Goal: Communication & Community: Connect with others

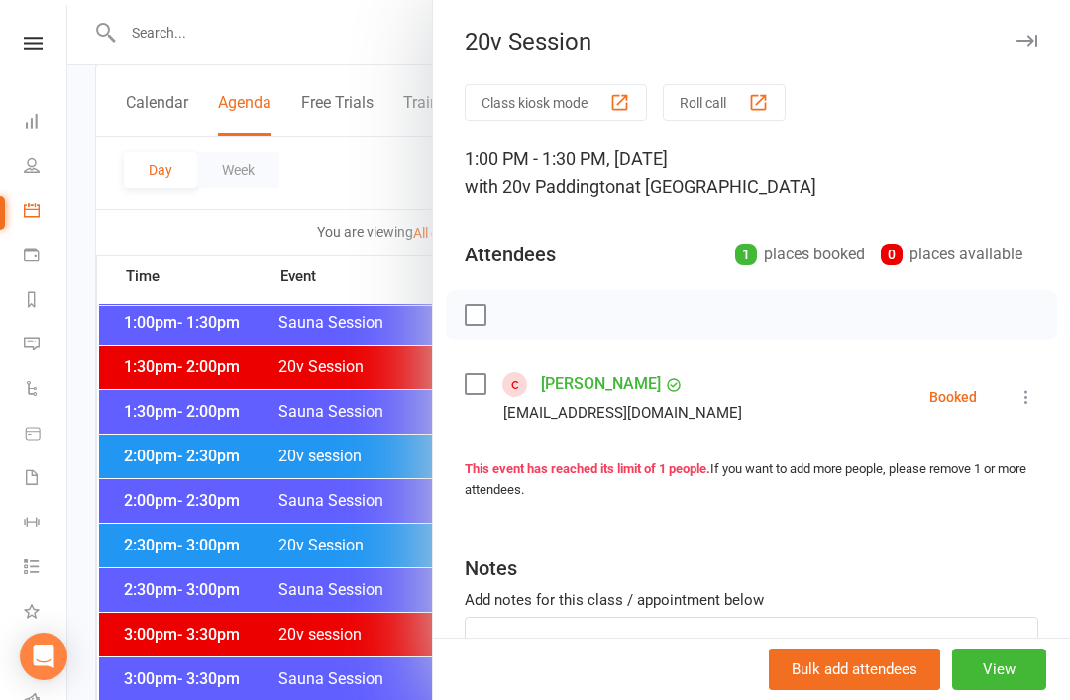
click at [759, 9] on div "20v Session Class kiosk mode Roll call 1:00 PM - 1:30 PM, Saturday, August, 16,…" at bounding box center [751, 350] width 638 height 700
click at [166, 444] on div at bounding box center [568, 350] width 1003 height 700
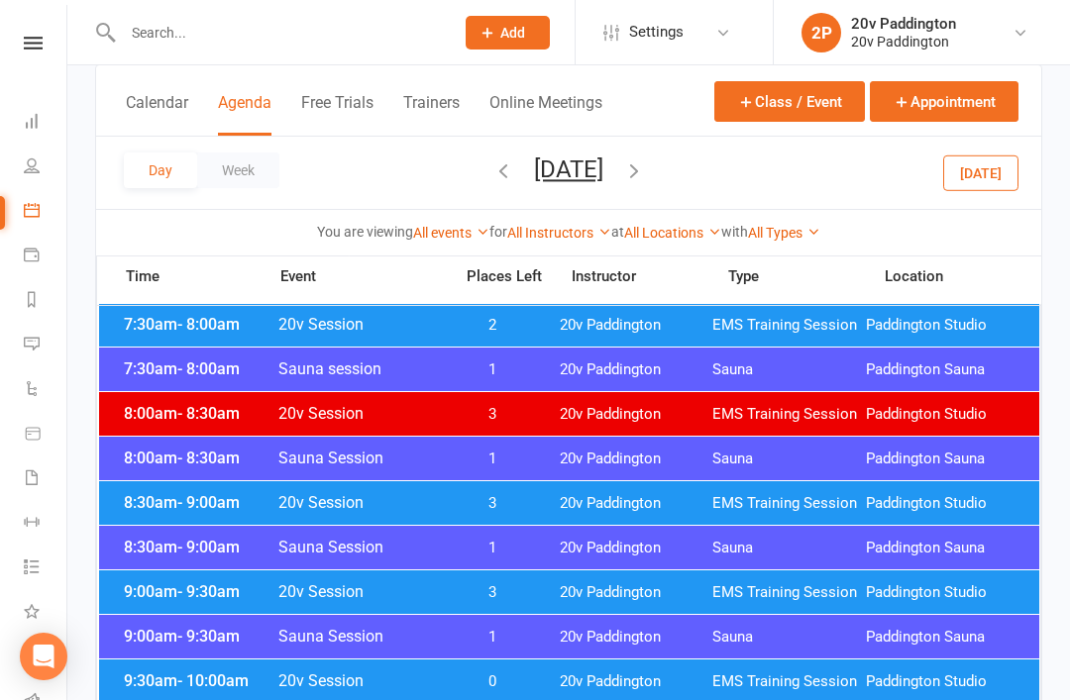
scroll to position [260, 0]
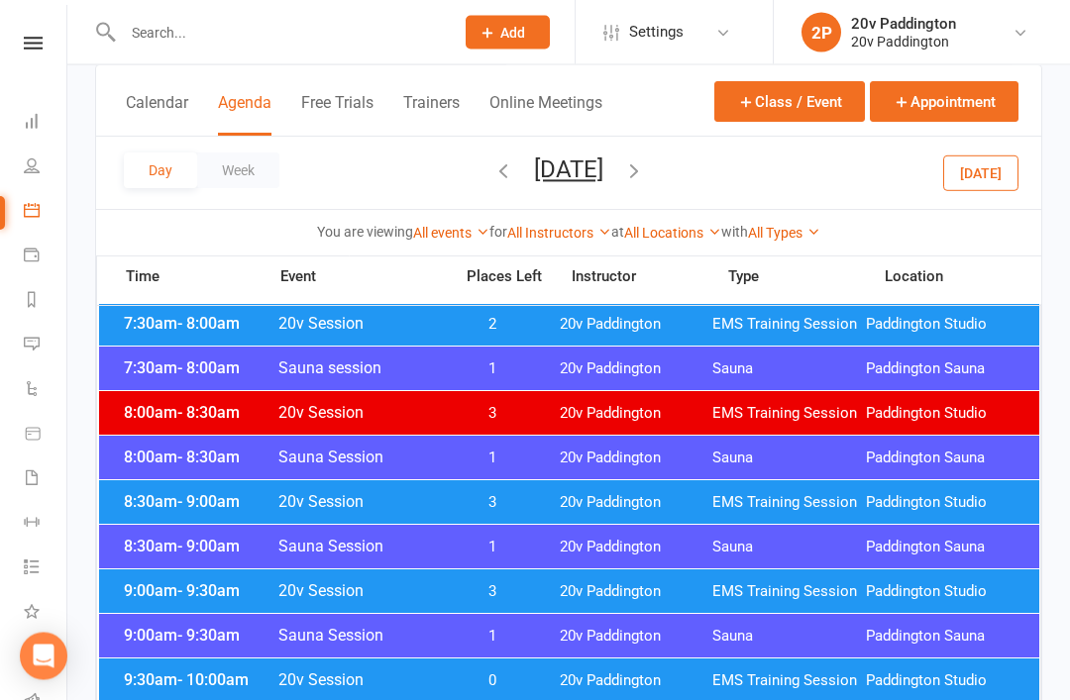
click at [145, 484] on div "8:30am - 9:00am 20v Session 3 20v Paddington EMS Training Session Paddington St…" at bounding box center [569, 503] width 940 height 44
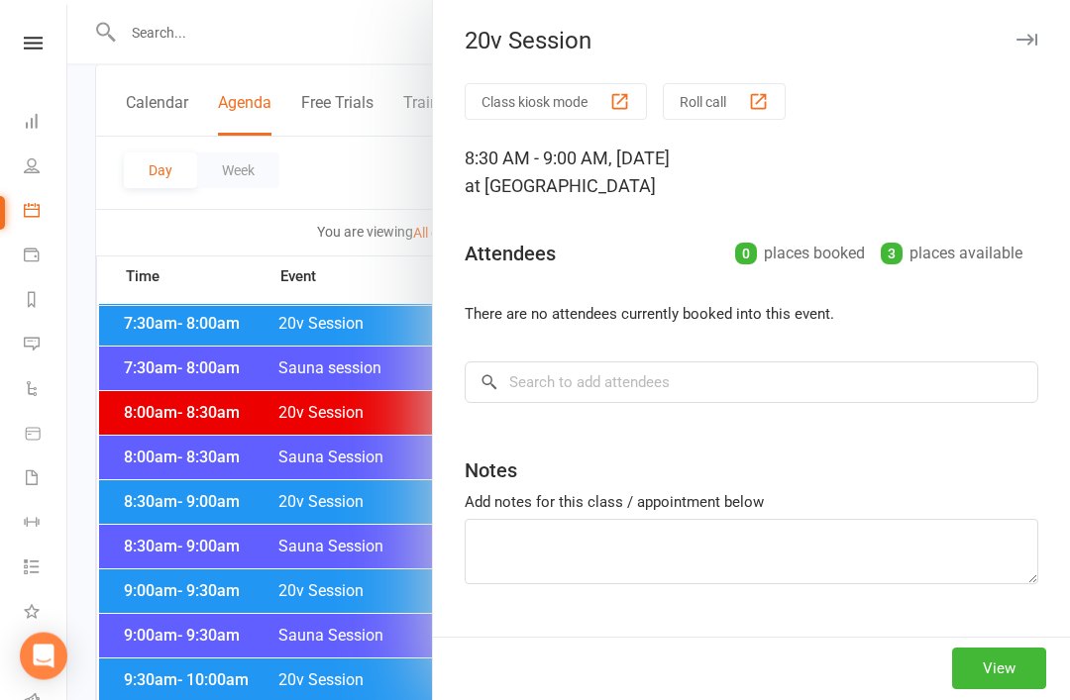
scroll to position [261, 0]
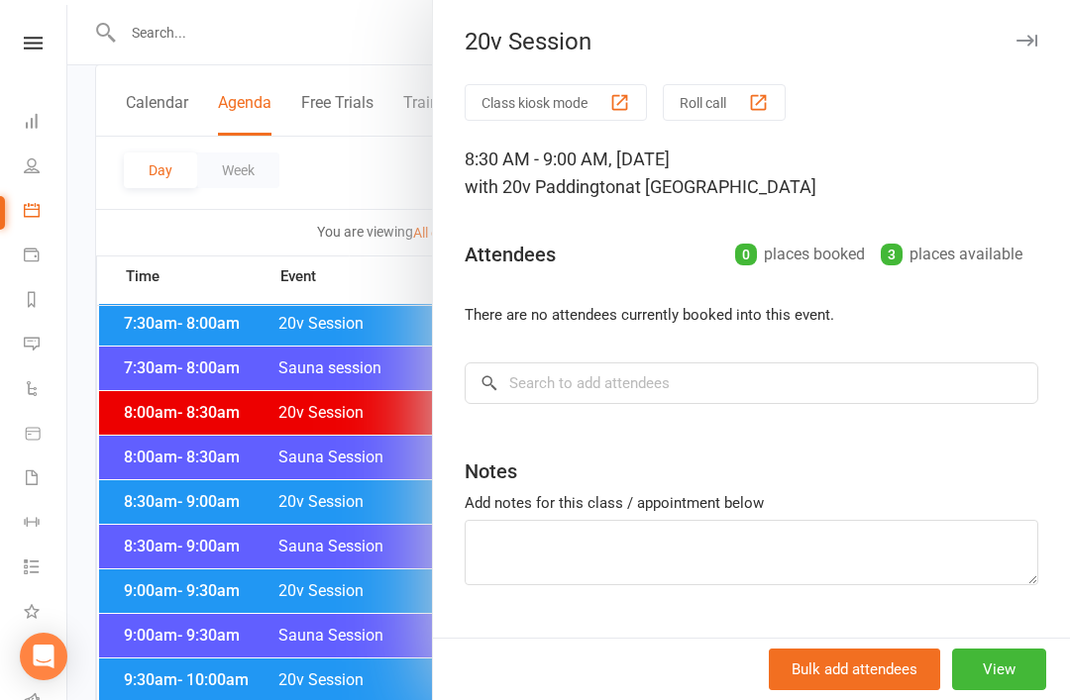
click at [148, 477] on div at bounding box center [568, 350] width 1003 height 700
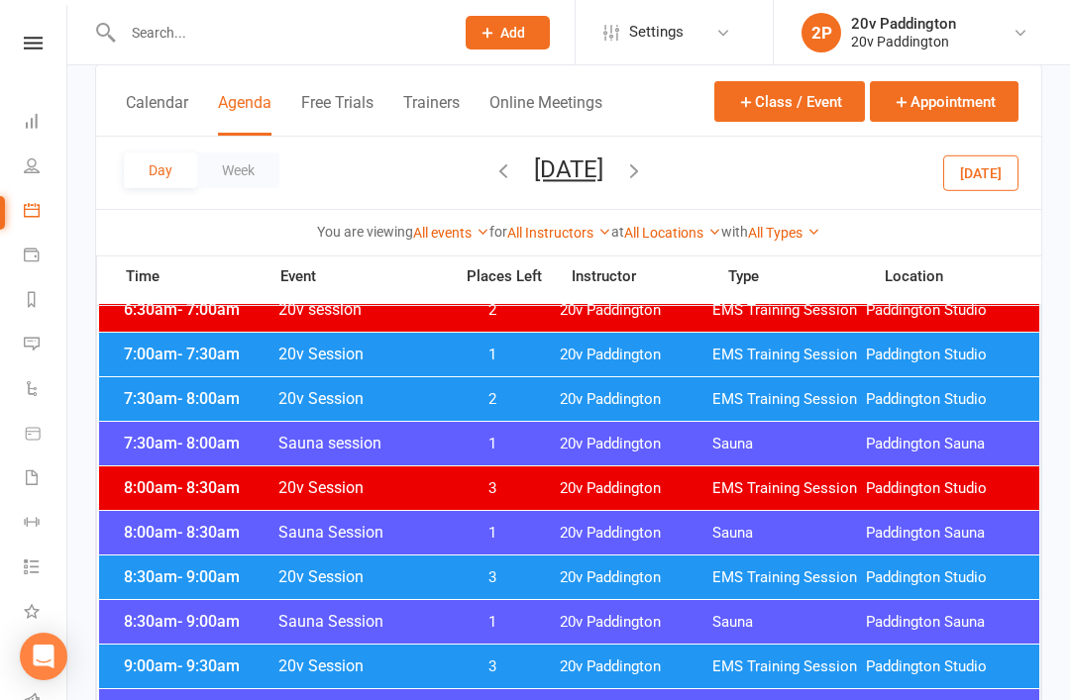
scroll to position [239, 0]
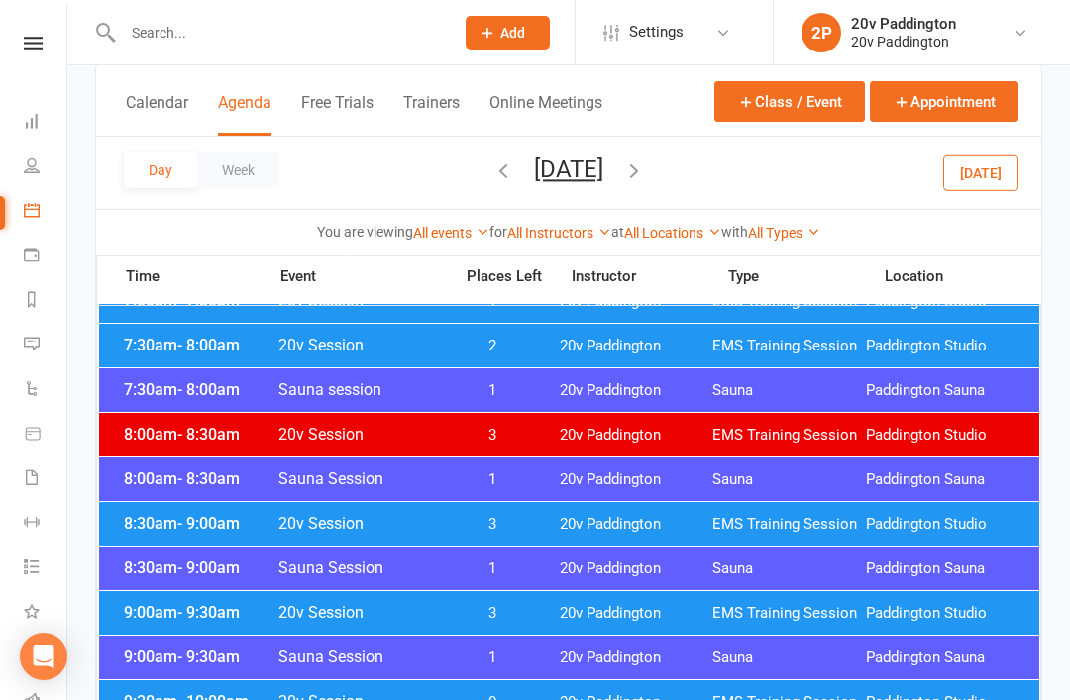
click at [794, 525] on span "EMS Training Session" at bounding box center [789, 524] width 154 height 19
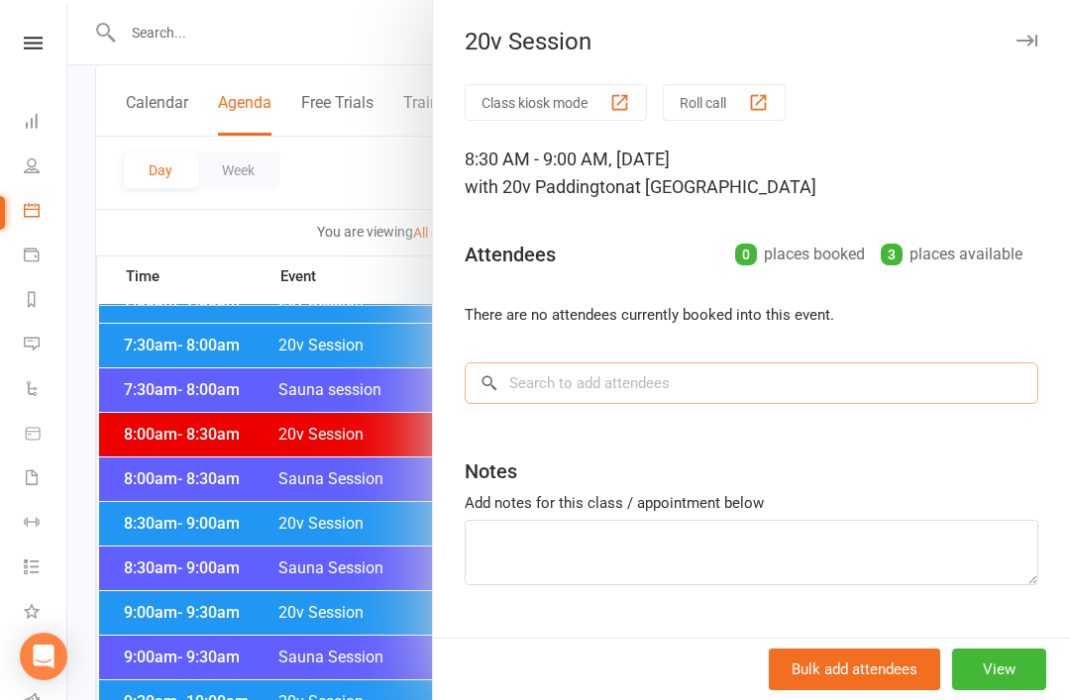
click at [825, 387] on input "search" at bounding box center [752, 384] width 574 height 42
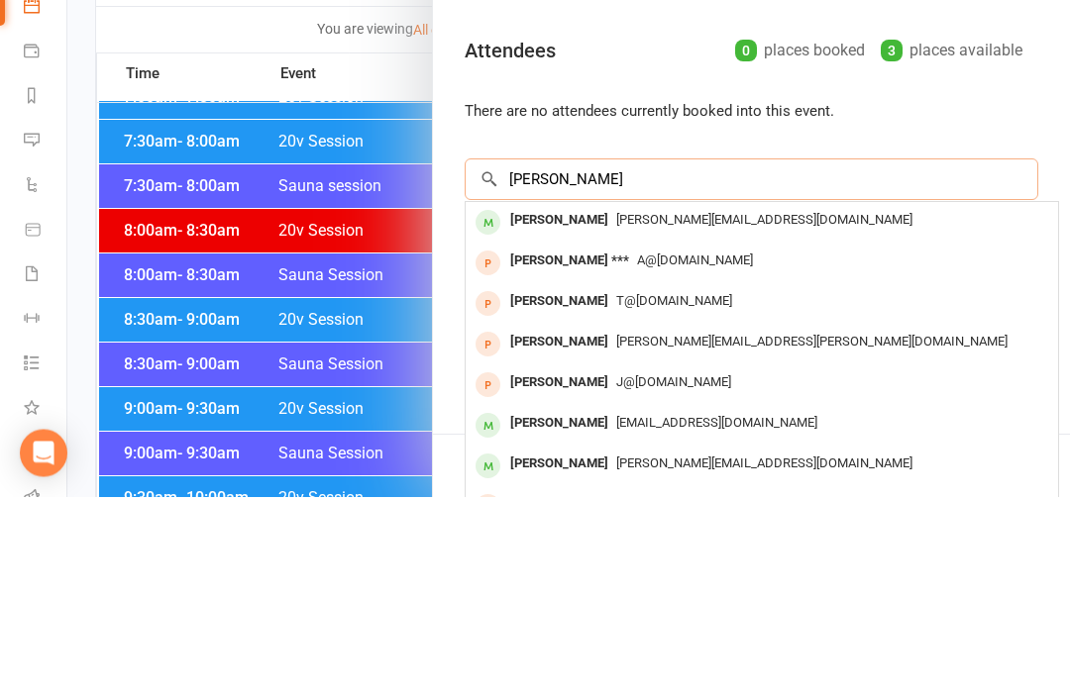
type input "Jamila"
click at [750, 410] on div "jamila.dlala@dhl.com" at bounding box center [762, 424] width 577 height 29
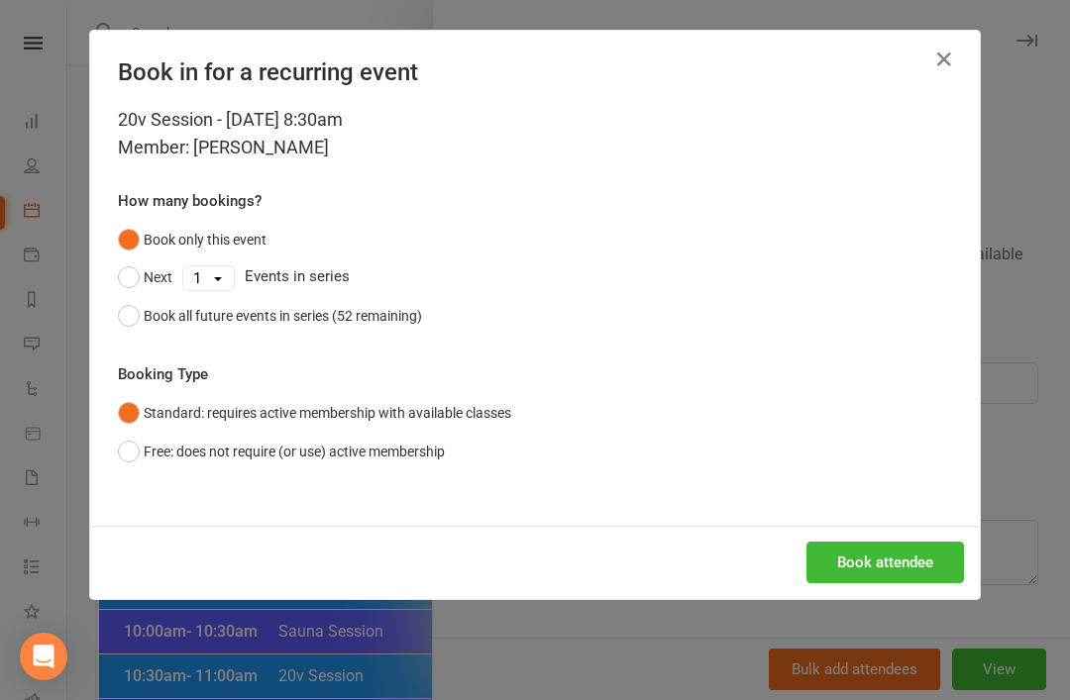
click at [921, 595] on div "Book attendee" at bounding box center [535, 562] width 890 height 73
click at [915, 555] on button "Book attendee" at bounding box center [885, 563] width 158 height 42
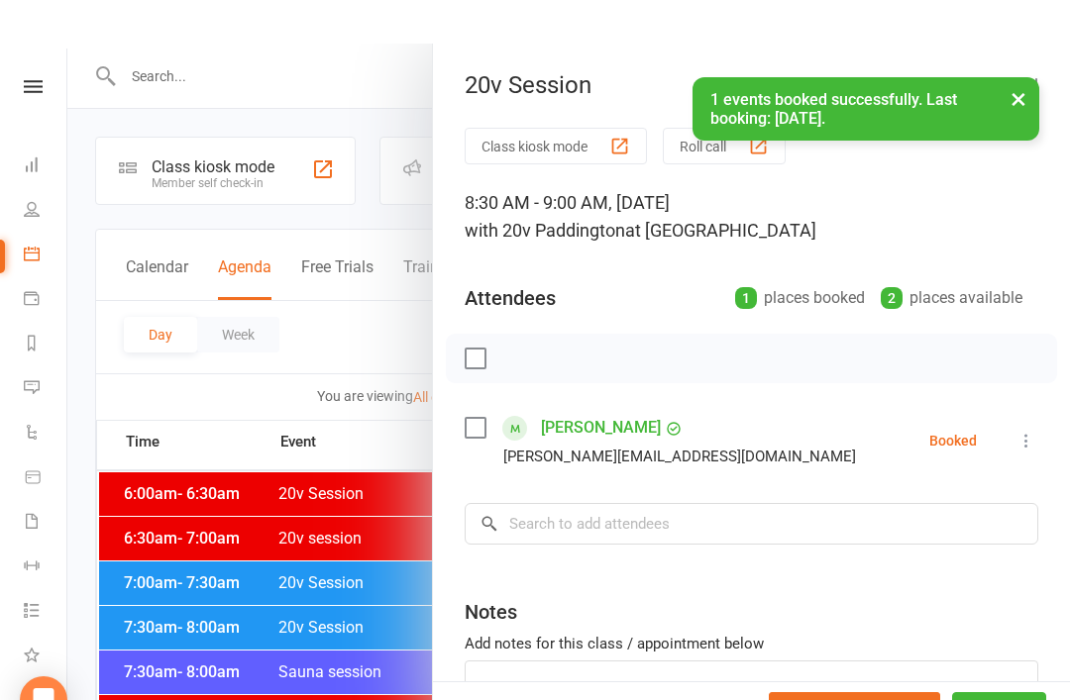
scroll to position [0, 37]
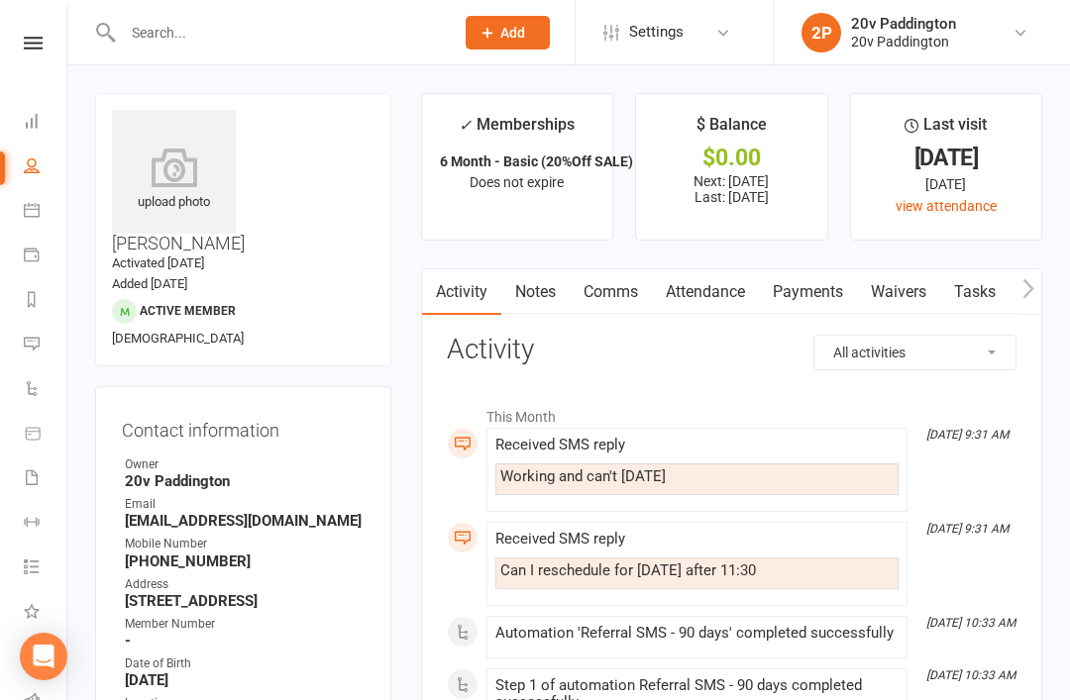
click at [29, 358] on link "Messages 5" at bounding box center [46, 346] width 45 height 45
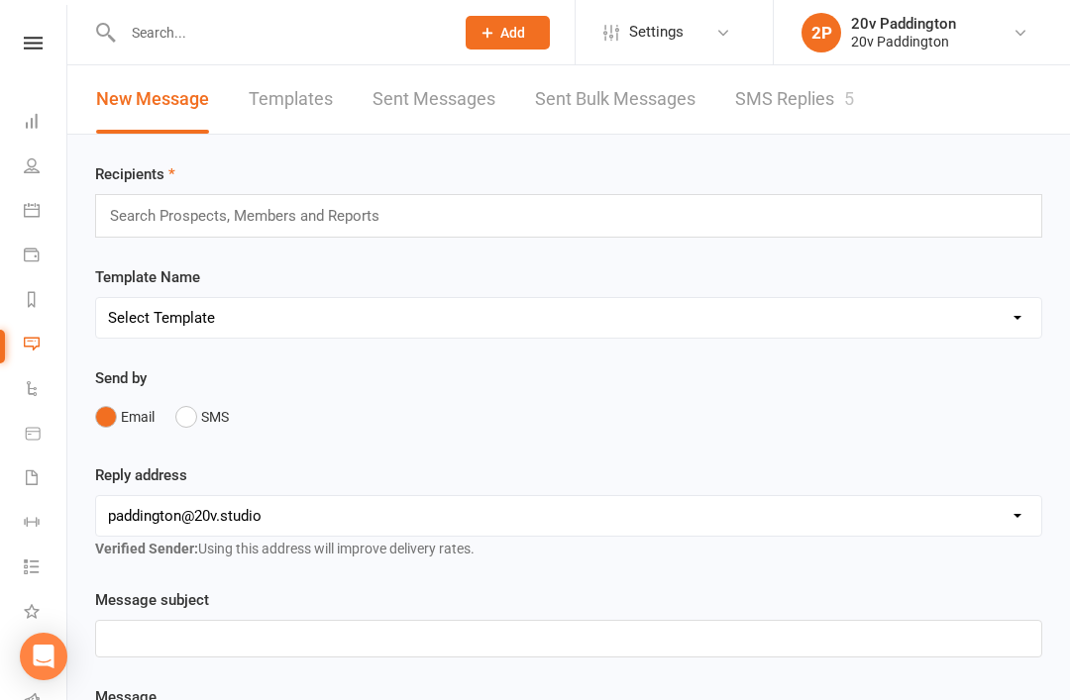
click at [797, 105] on link "SMS Replies 5" at bounding box center [794, 99] width 119 height 68
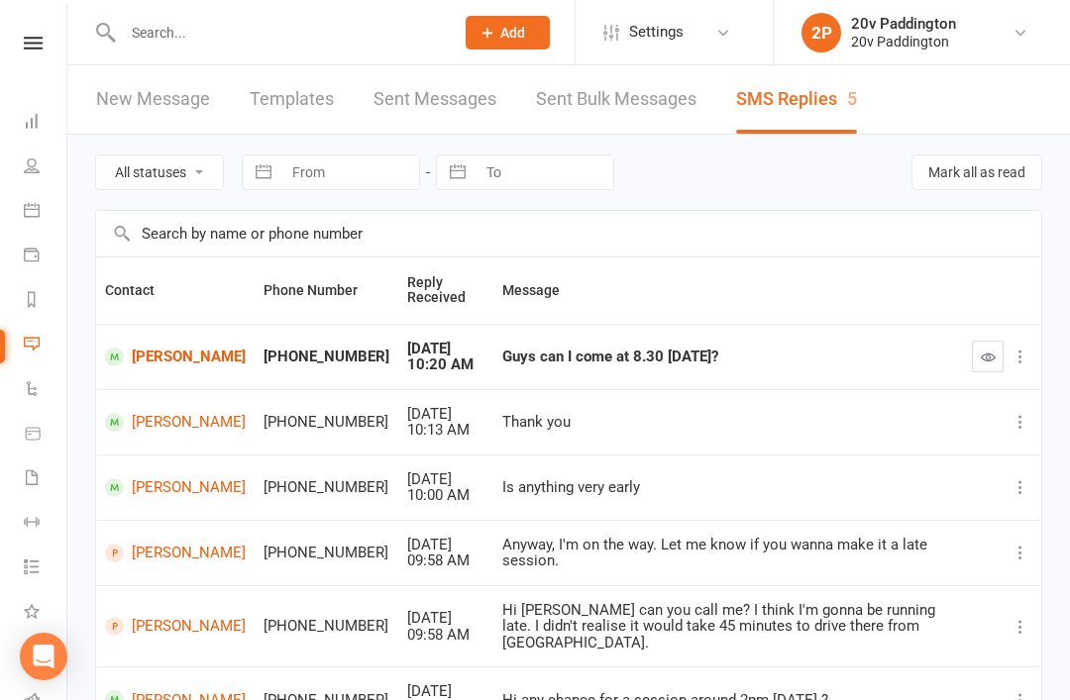
click at [149, 451] on td "[PERSON_NAME]" at bounding box center [175, 421] width 159 height 65
click at [136, 426] on link "[PERSON_NAME]" at bounding box center [175, 422] width 141 height 19
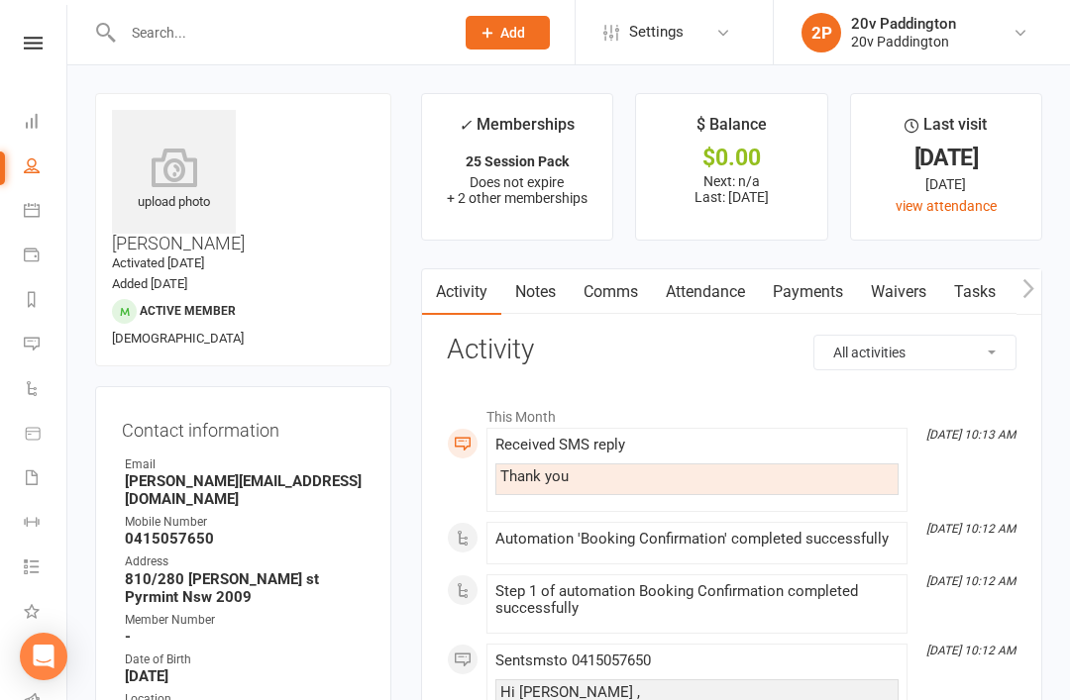
click at [39, 323] on link "Reports" at bounding box center [46, 301] width 45 height 45
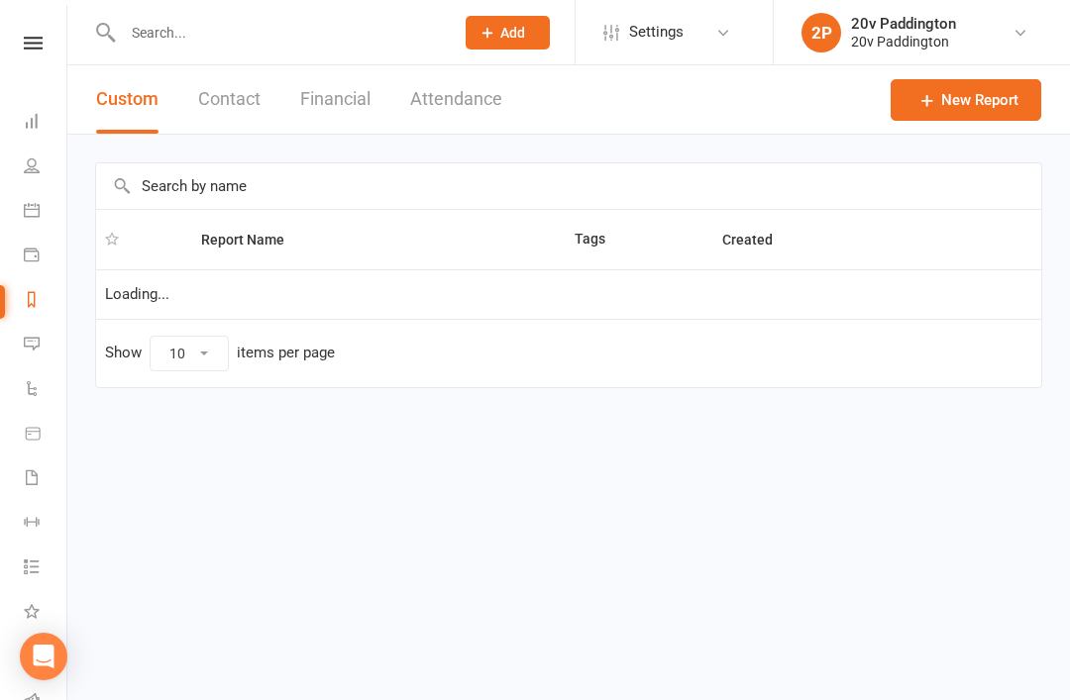
click at [18, 344] on li "Messages 5" at bounding box center [33, 346] width 66 height 45
select select "100"
click at [13, 341] on li "Messages 5" at bounding box center [33, 346] width 66 height 45
click at [20, 335] on li "Messages 5" at bounding box center [33, 346] width 66 height 45
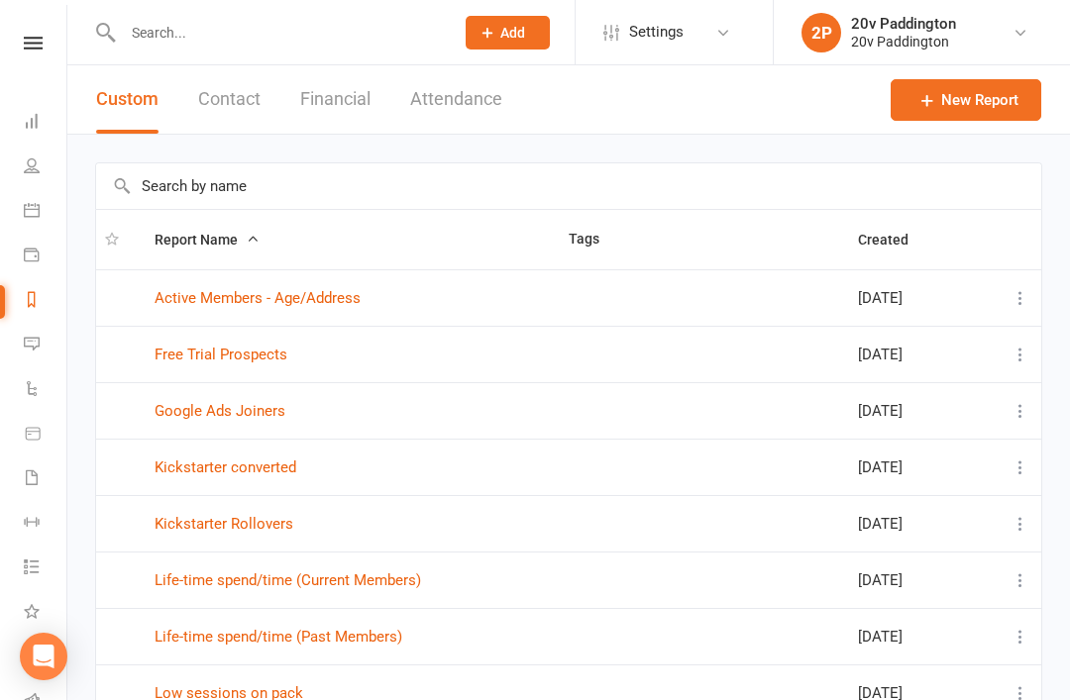
click at [26, 342] on icon at bounding box center [32, 344] width 16 height 16
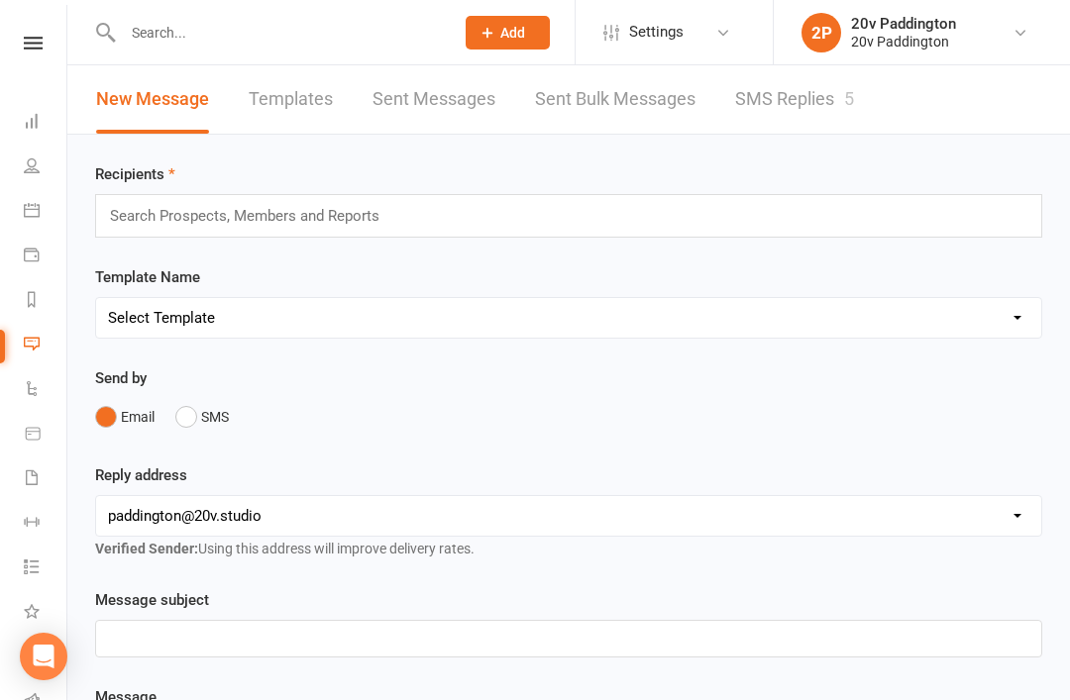
click at [812, 110] on link "SMS Replies 5" at bounding box center [794, 99] width 119 height 68
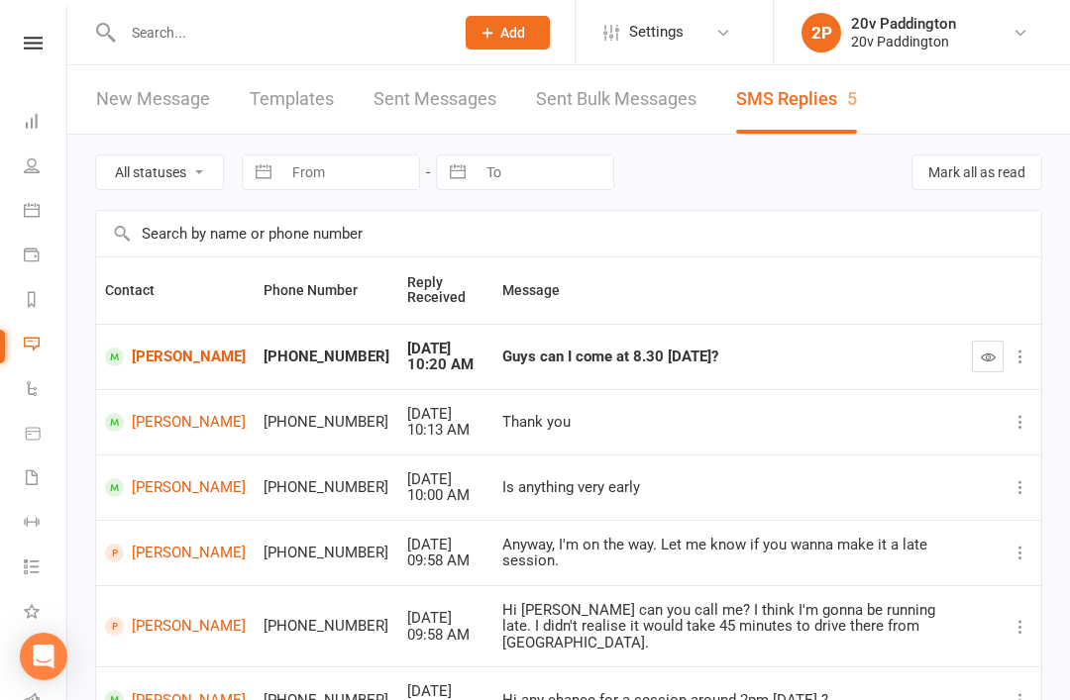
click at [106, 348] on link "[PERSON_NAME]" at bounding box center [175, 357] width 141 height 19
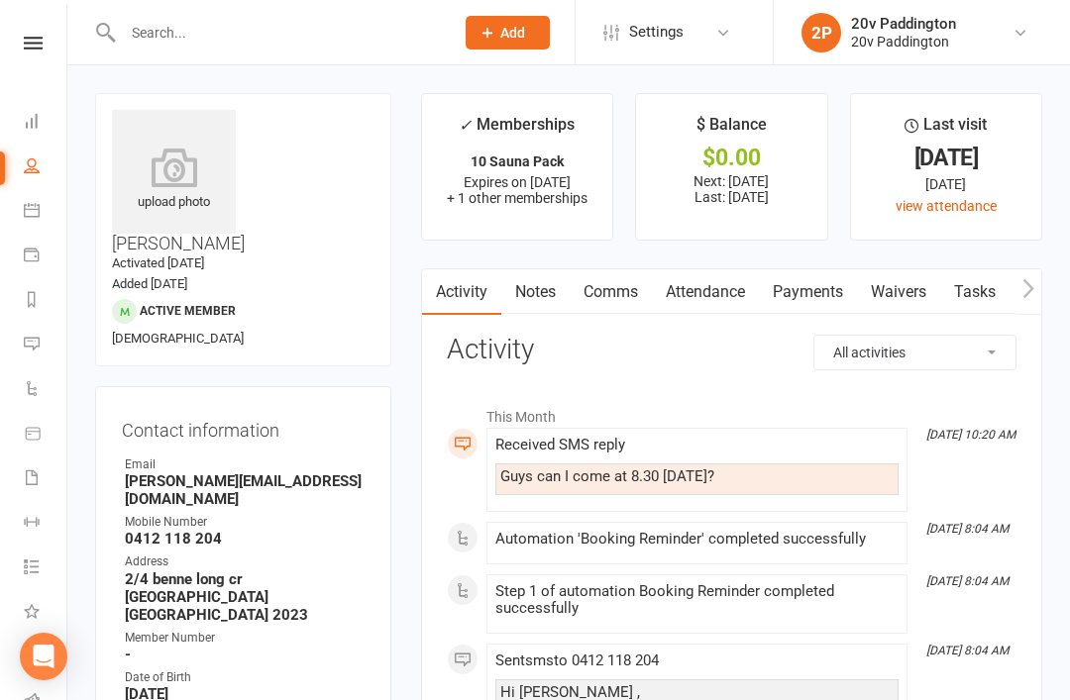
click at [609, 284] on link "Comms" at bounding box center [611, 292] width 82 height 46
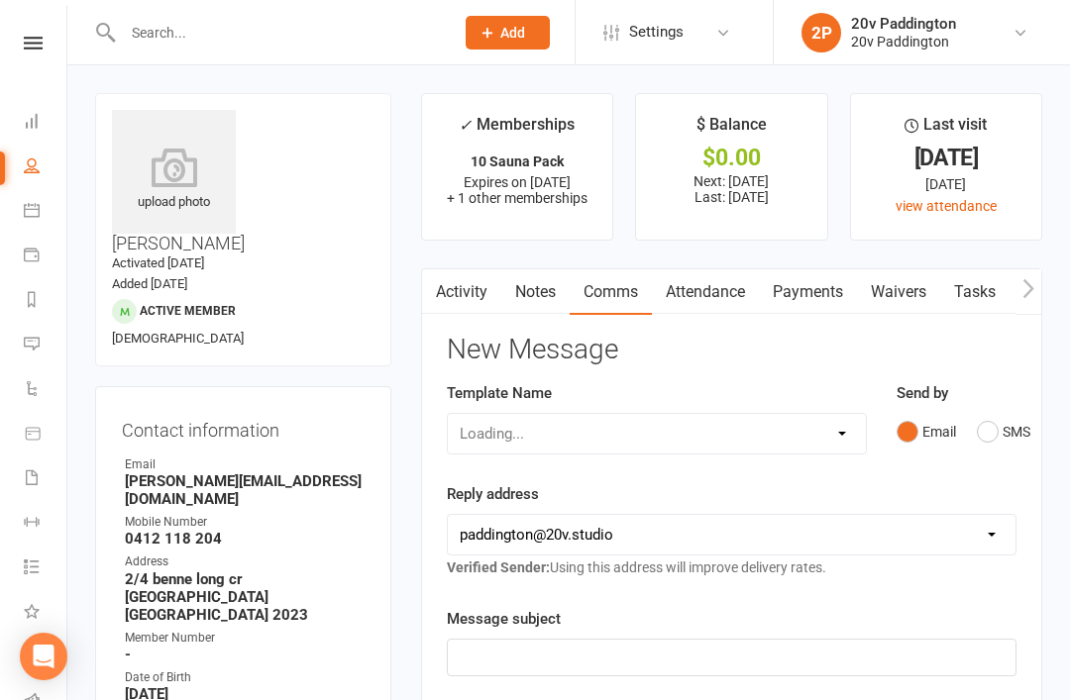
click at [984, 413] on button "SMS" at bounding box center [1003, 432] width 53 height 38
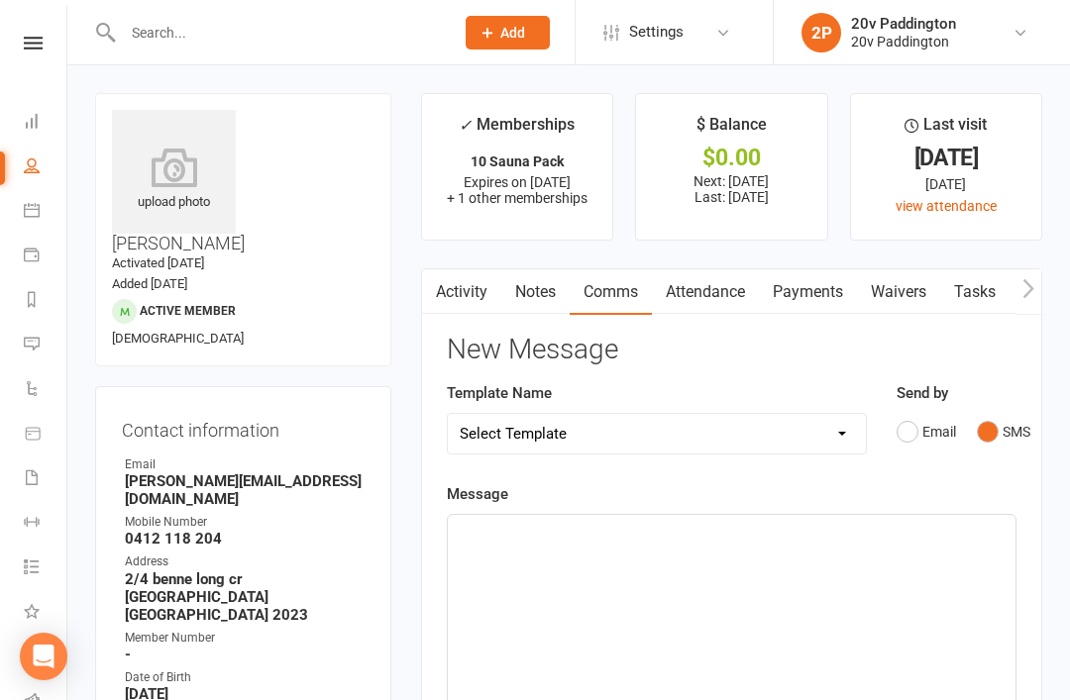
click at [687, 618] on div "﻿" at bounding box center [732, 663] width 568 height 297
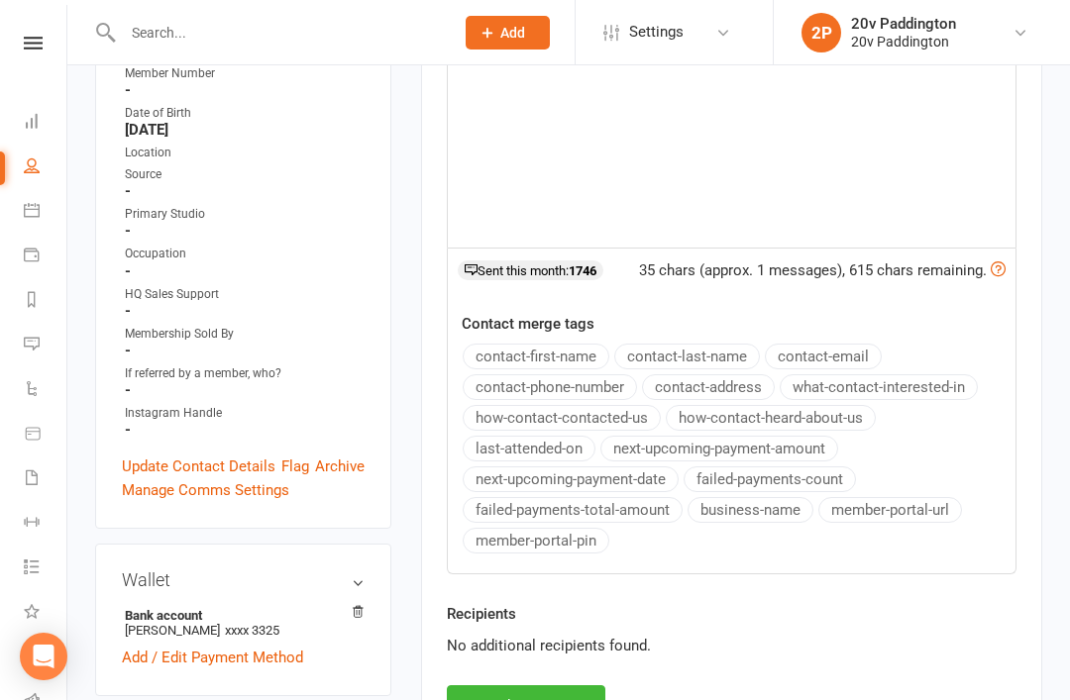
click at [552, 686] on button "Send Message" at bounding box center [526, 707] width 159 height 42
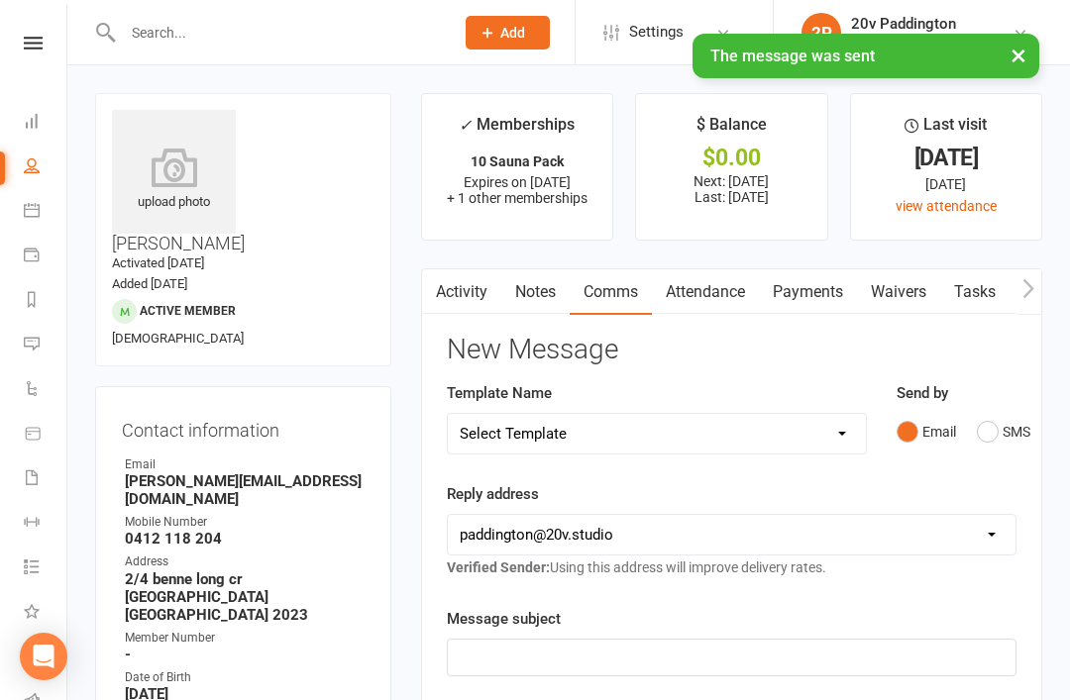
click at [462, 303] on link "Activity" at bounding box center [461, 292] width 79 height 46
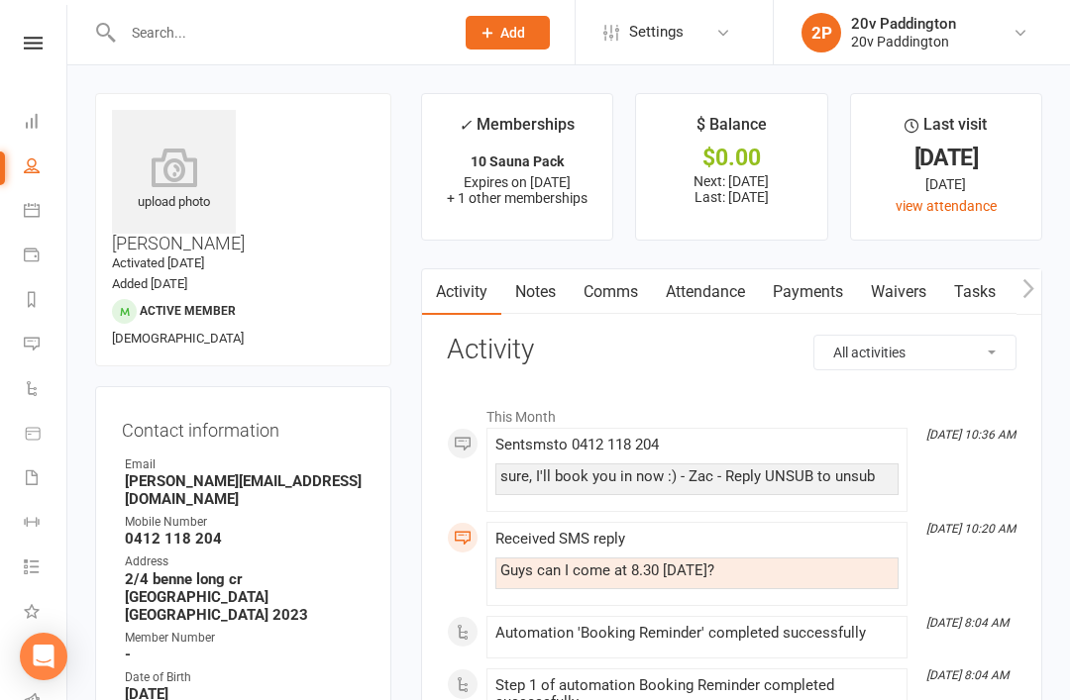
click at [13, 337] on li "Messages 5" at bounding box center [33, 346] width 66 height 45
click at [32, 344] on icon at bounding box center [32, 344] width 16 height 16
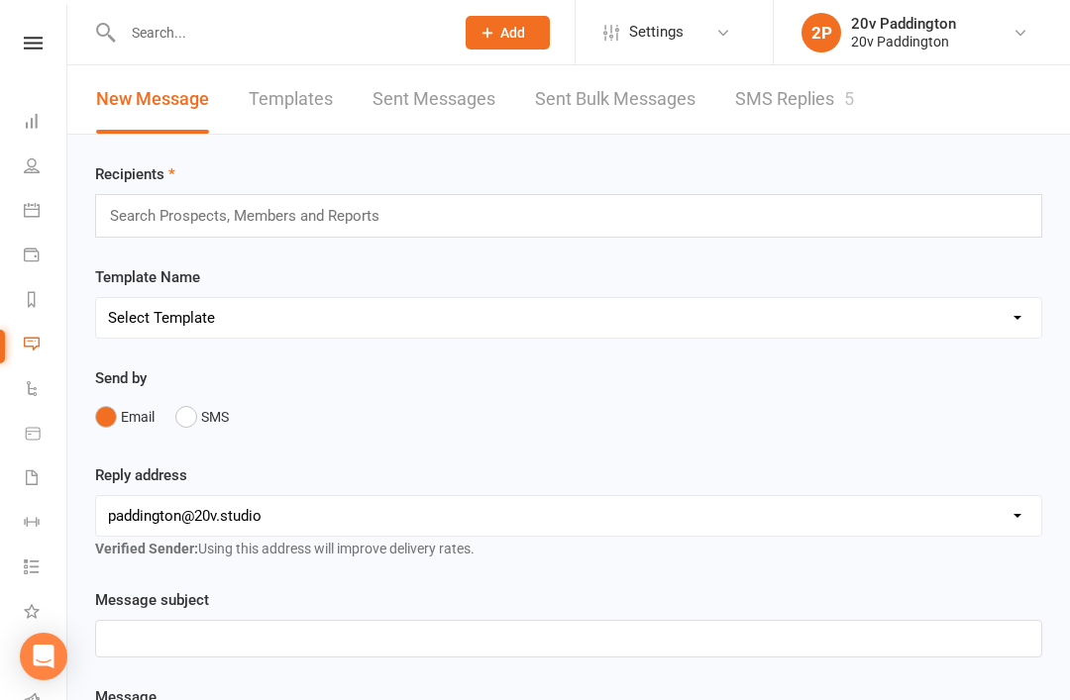
click at [825, 132] on link "SMS Replies 5" at bounding box center [794, 99] width 119 height 68
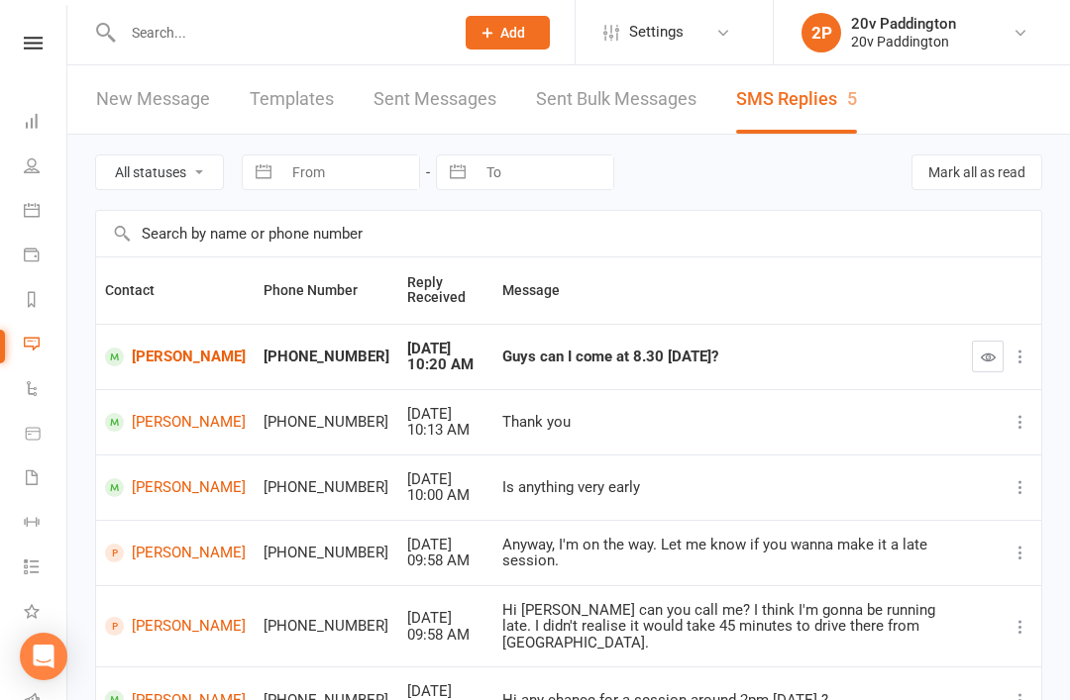
click at [987, 369] on button "button" at bounding box center [988, 357] width 32 height 32
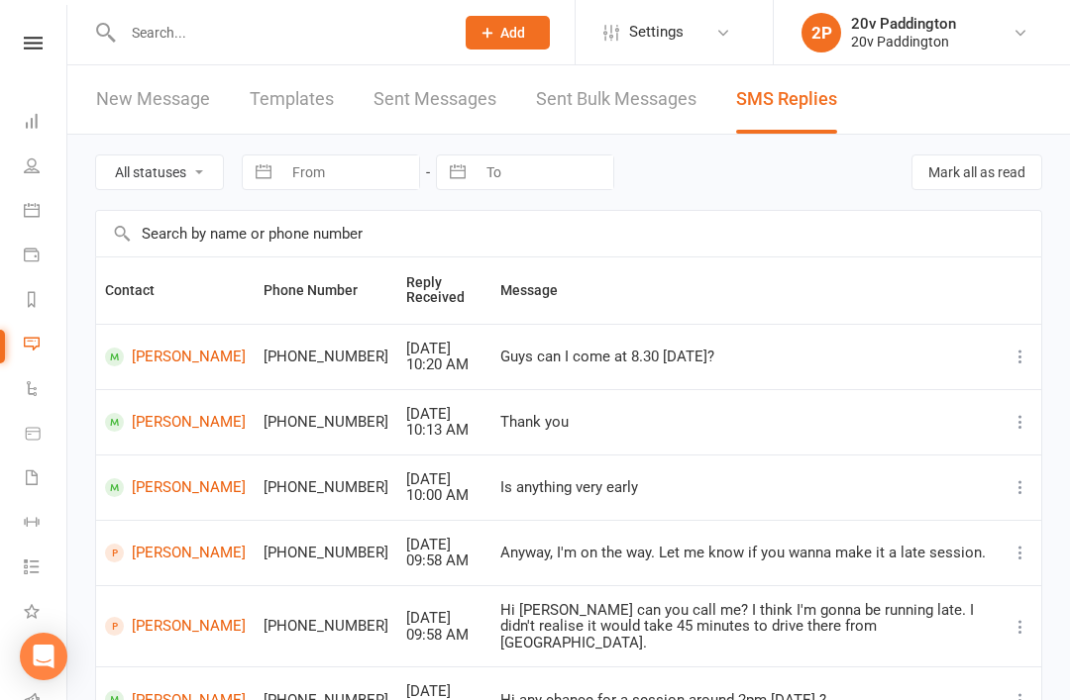
click at [149, 478] on link "[PERSON_NAME]" at bounding box center [175, 487] width 141 height 19
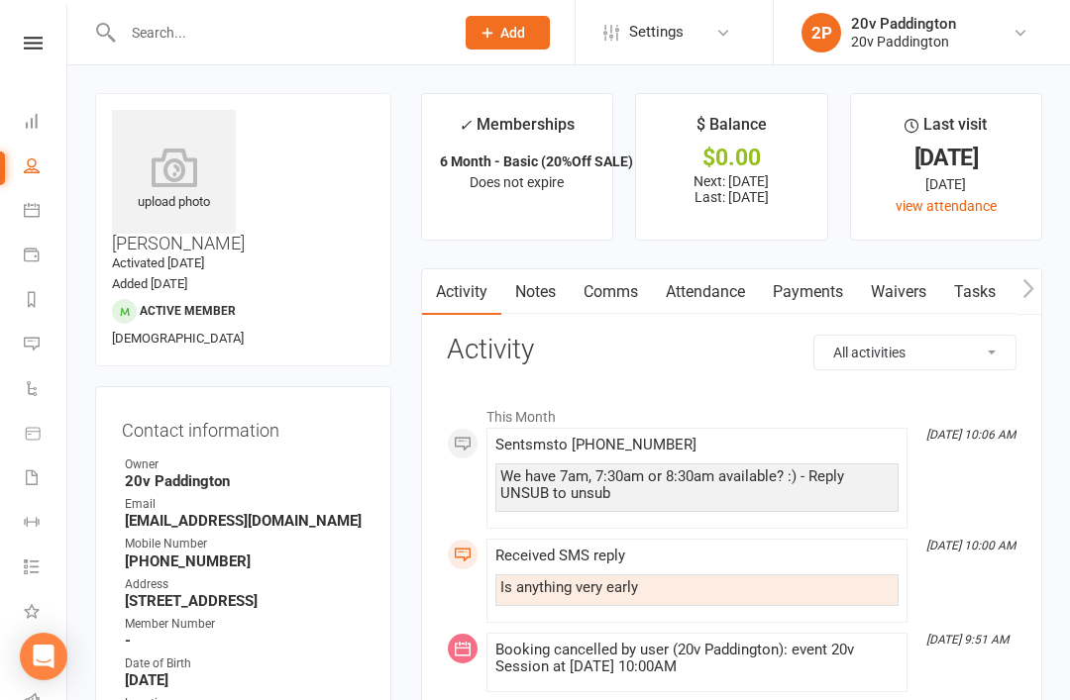
click at [13, 341] on li "Messages" at bounding box center [33, 346] width 66 height 45
click at [31, 342] on icon at bounding box center [32, 344] width 16 height 16
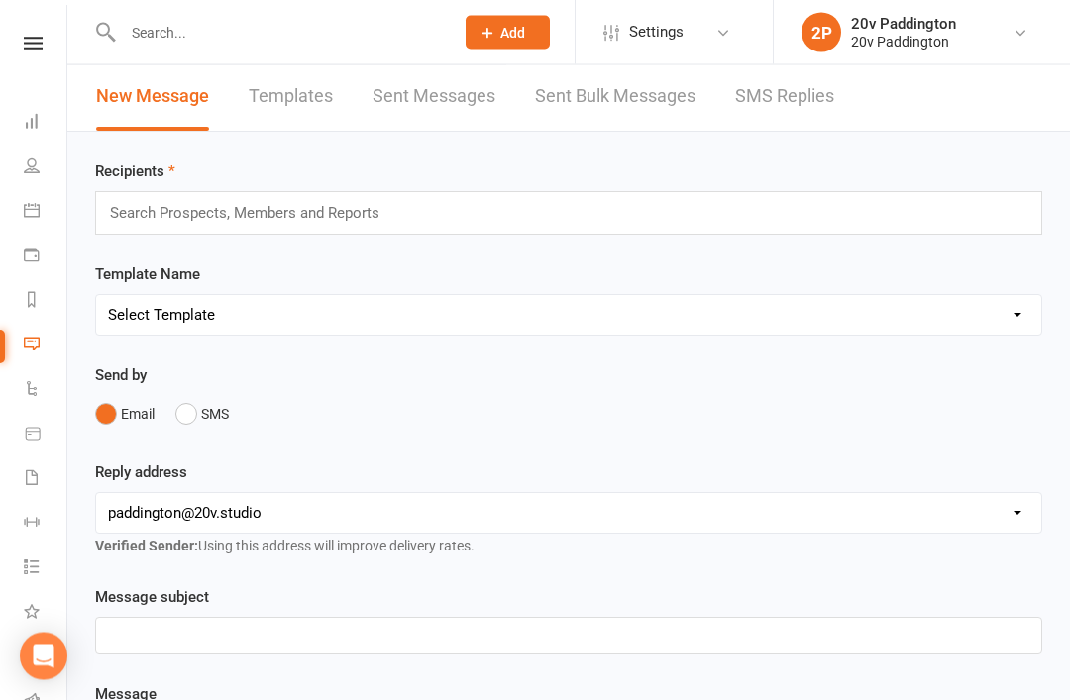
scroll to position [3, 0]
